Goal: Task Accomplishment & Management: Complete application form

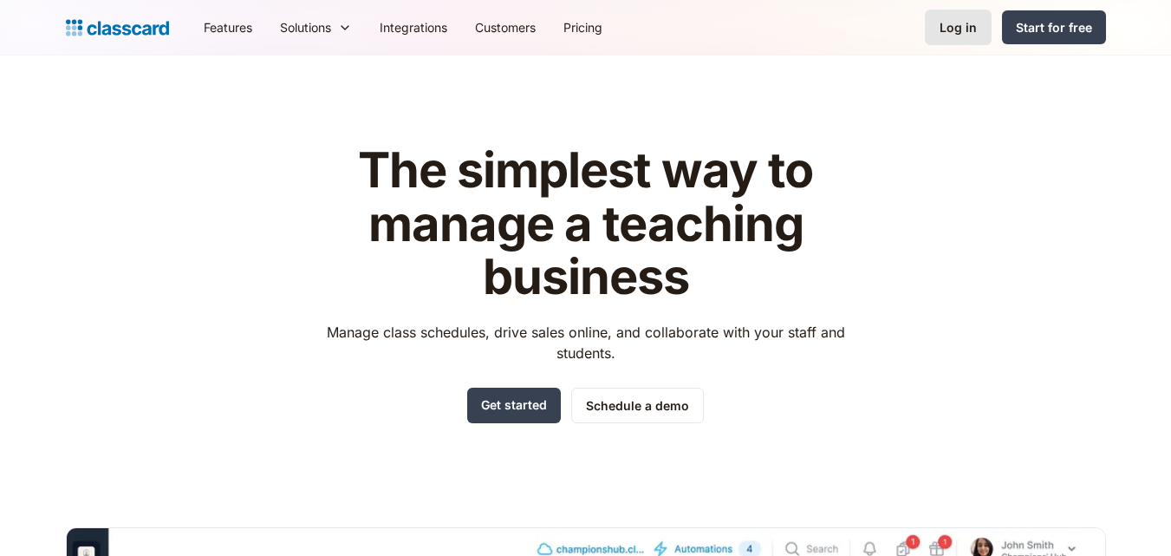
click at [948, 29] on div "Log in" at bounding box center [958, 27] width 37 height 18
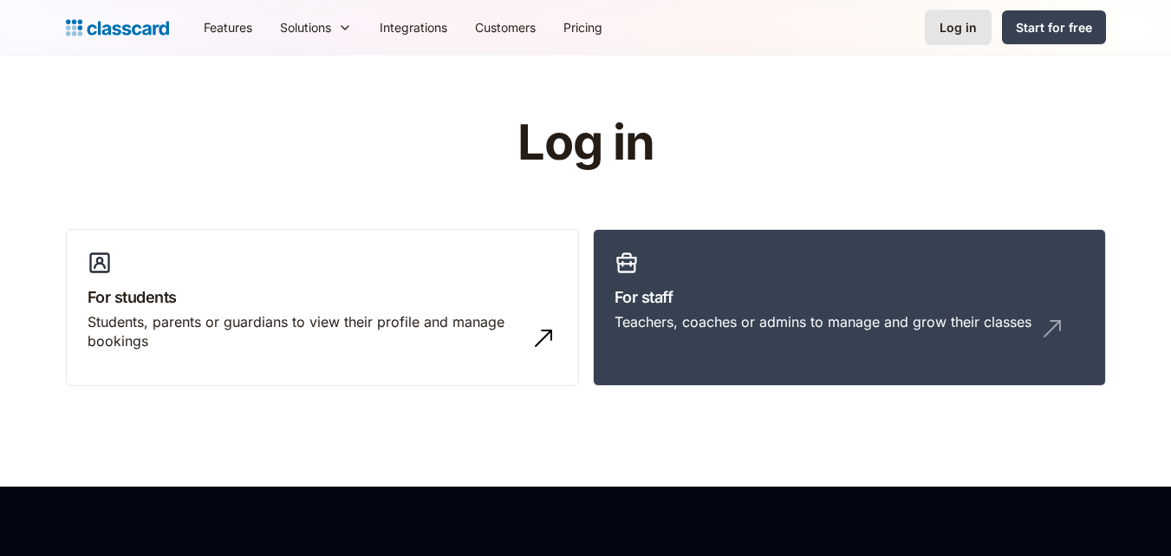
click at [955, 28] on div "Log in" at bounding box center [958, 27] width 37 height 18
click at [952, 26] on div "Log in" at bounding box center [958, 27] width 37 height 18
click at [74, 26] on img at bounding box center [117, 28] width 103 height 24
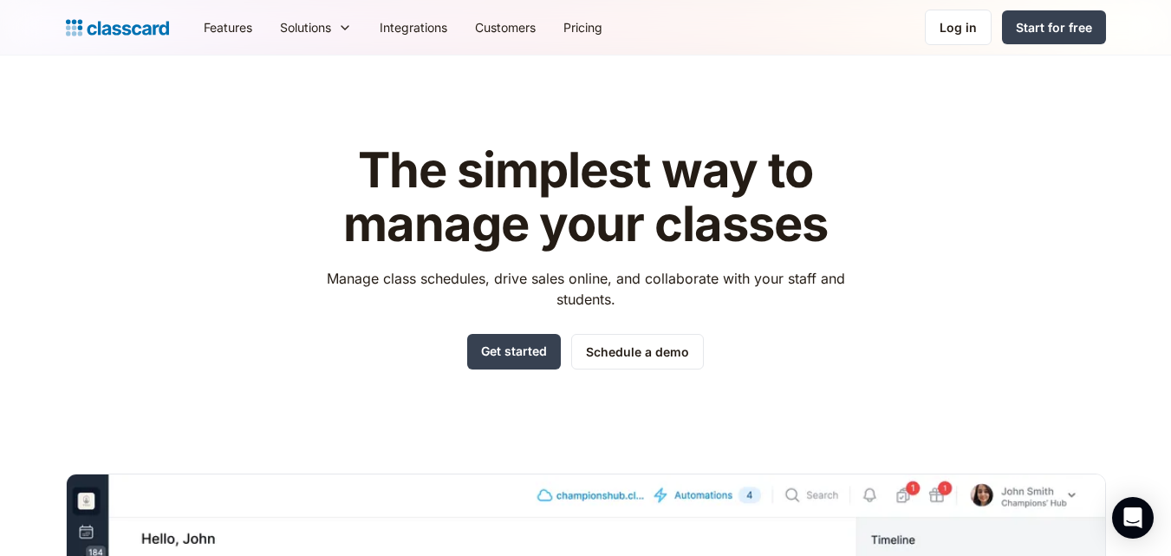
click at [1169, 169] on header "The simplest way to manage your classes Manage class schedules, drive sales onl…" at bounding box center [585, 493] width 1171 height 877
click at [965, 26] on div "Log in" at bounding box center [958, 27] width 37 height 18
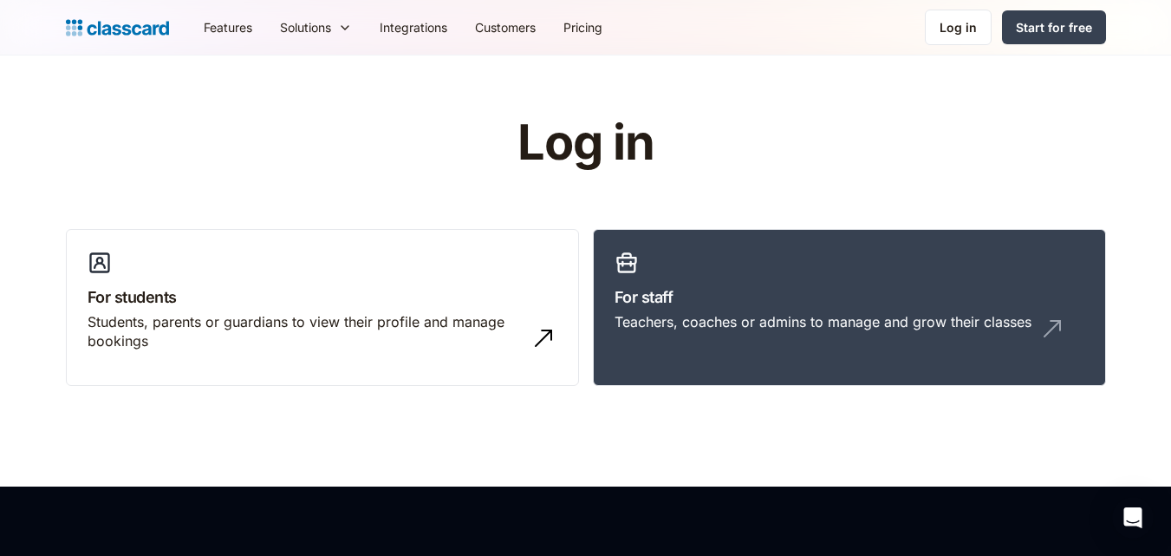
click at [965, 26] on div "Log in" at bounding box center [958, 27] width 37 height 18
click at [955, 23] on div "Log in" at bounding box center [958, 27] width 37 height 18
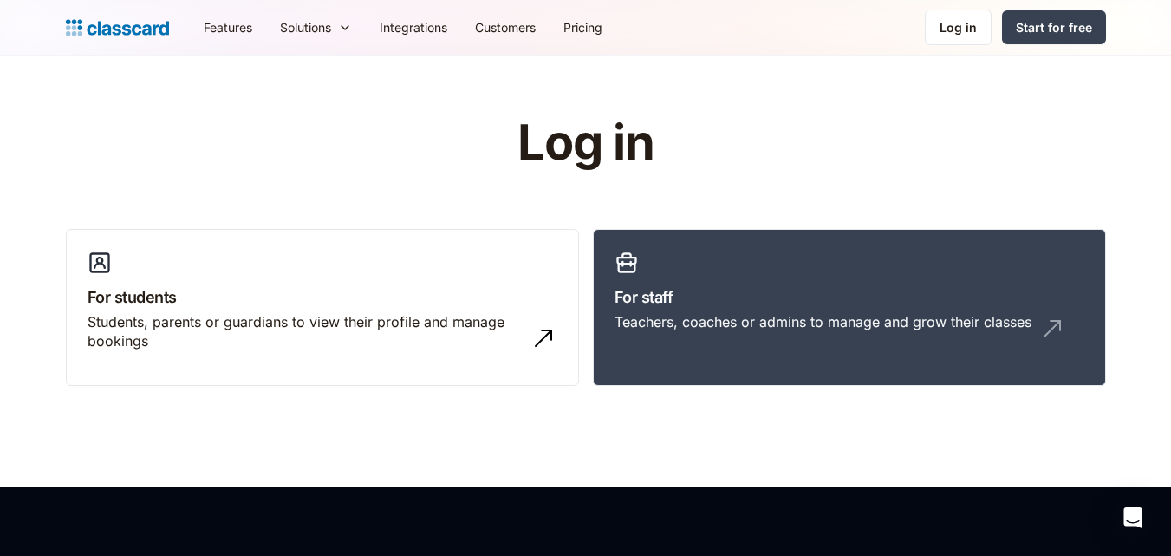
click at [955, 23] on div "Log in" at bounding box center [958, 27] width 37 height 18
click at [78, 26] on img at bounding box center [117, 28] width 103 height 24
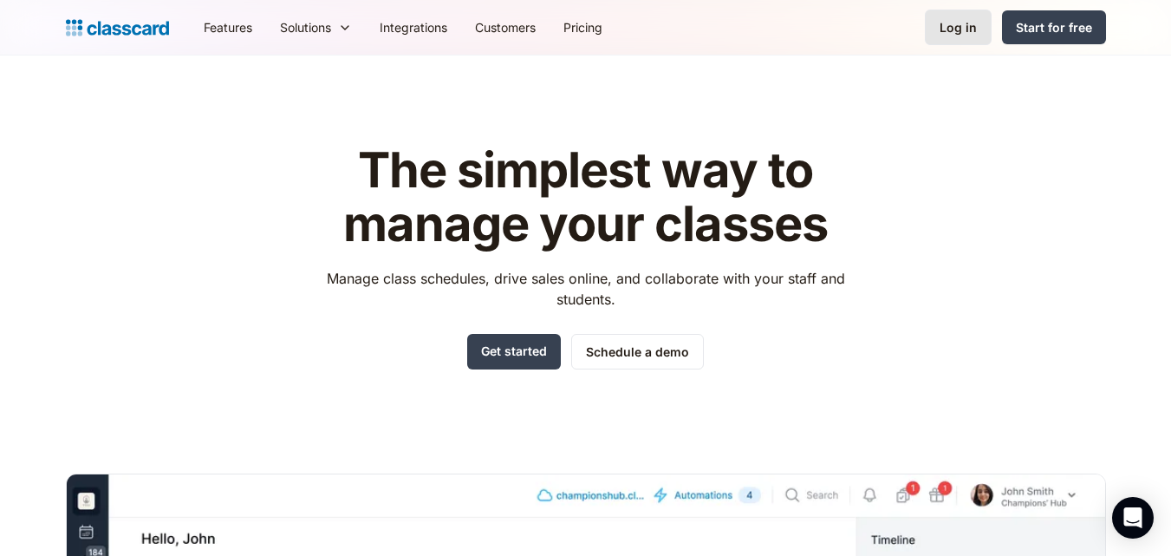
click at [949, 23] on div "Log in" at bounding box center [958, 27] width 37 height 18
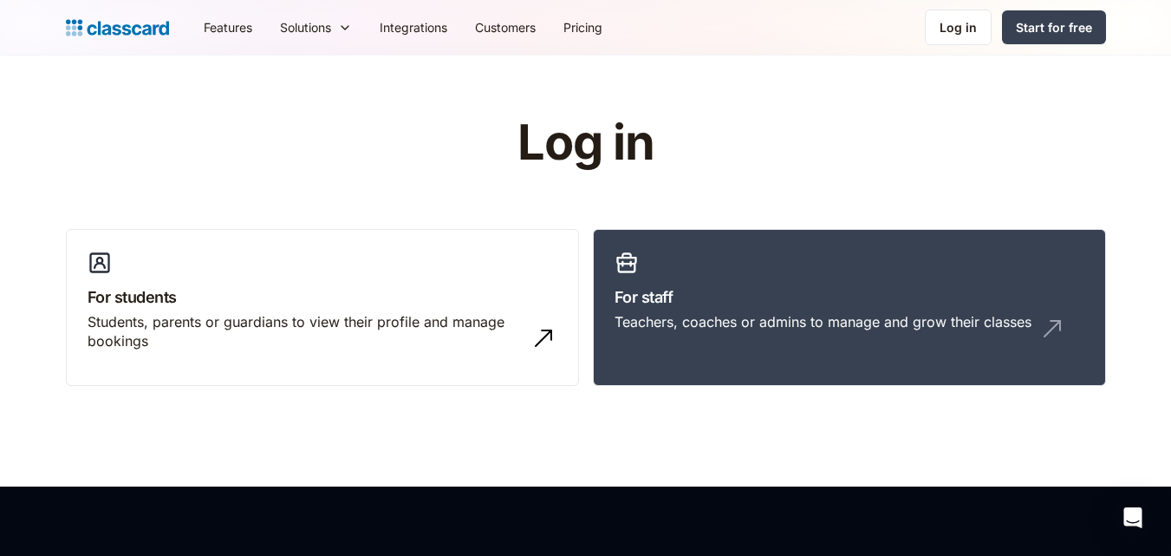
click at [949, 23] on div "Log in" at bounding box center [958, 27] width 37 height 18
click at [946, 24] on div "Log in" at bounding box center [958, 27] width 37 height 18
drag, startPoint x: 223, startPoint y: 128, endPoint x: 207, endPoint y: 113, distance: 22.1
click at [226, 128] on div "Log in For students Students, parents or guardians to view their profile and ma…" at bounding box center [586, 258] width 1040 height 284
click at [90, 23] on img at bounding box center [117, 28] width 103 height 24
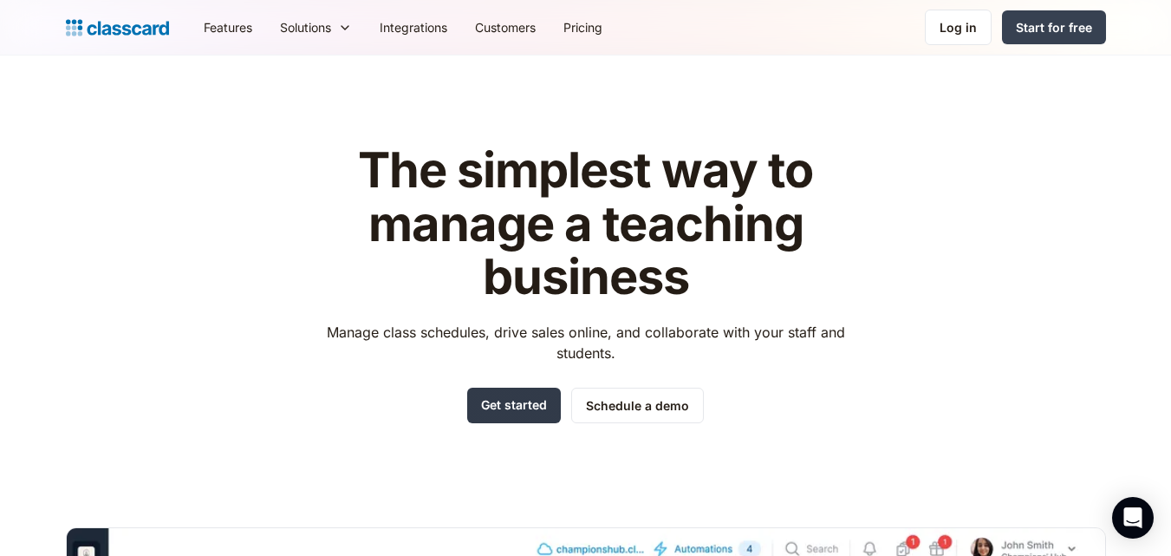
click at [512, 402] on link "Get started" at bounding box center [514, 406] width 94 height 36
